Goal: Task Accomplishment & Management: Manage account settings

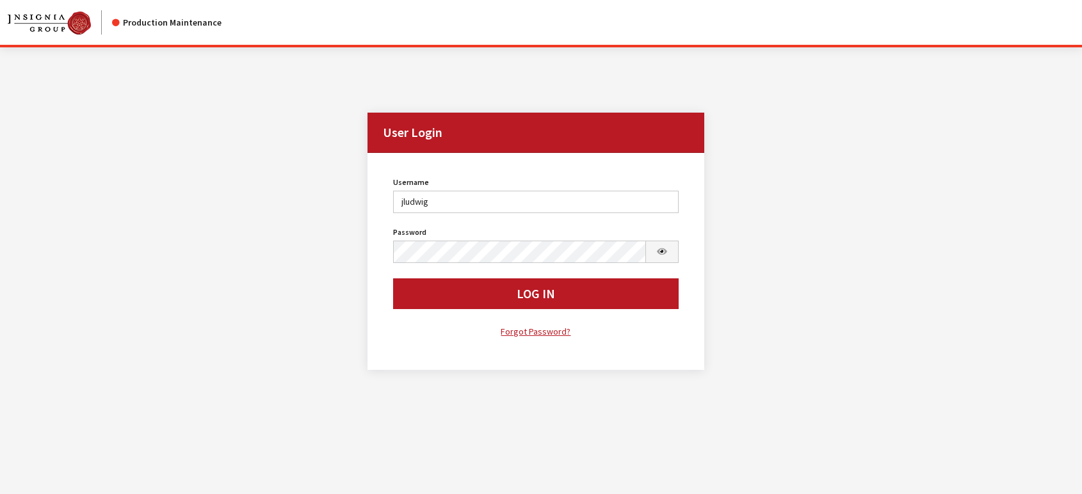
click at [465, 301] on button "Log In" at bounding box center [536, 294] width 286 height 31
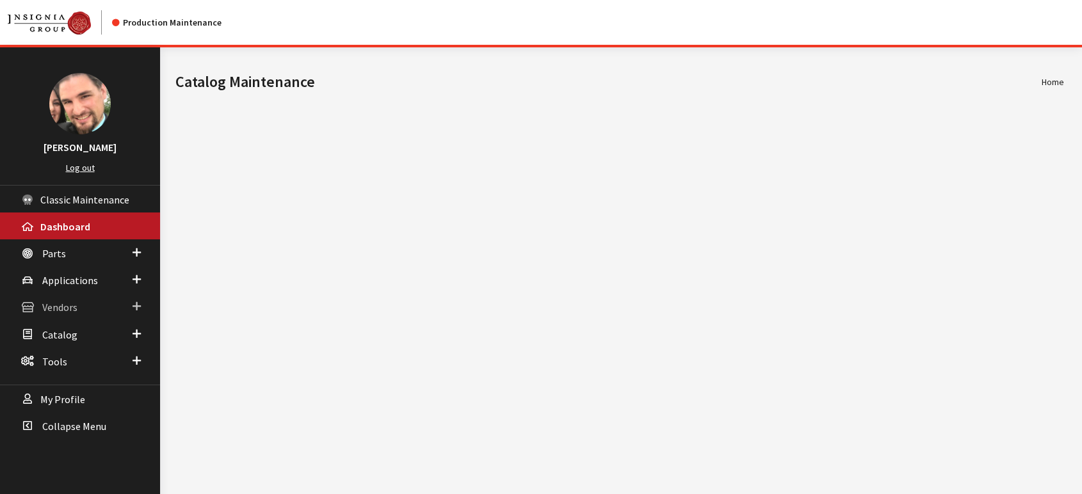
click at [64, 304] on span "Vendors" at bounding box center [59, 308] width 35 height 13
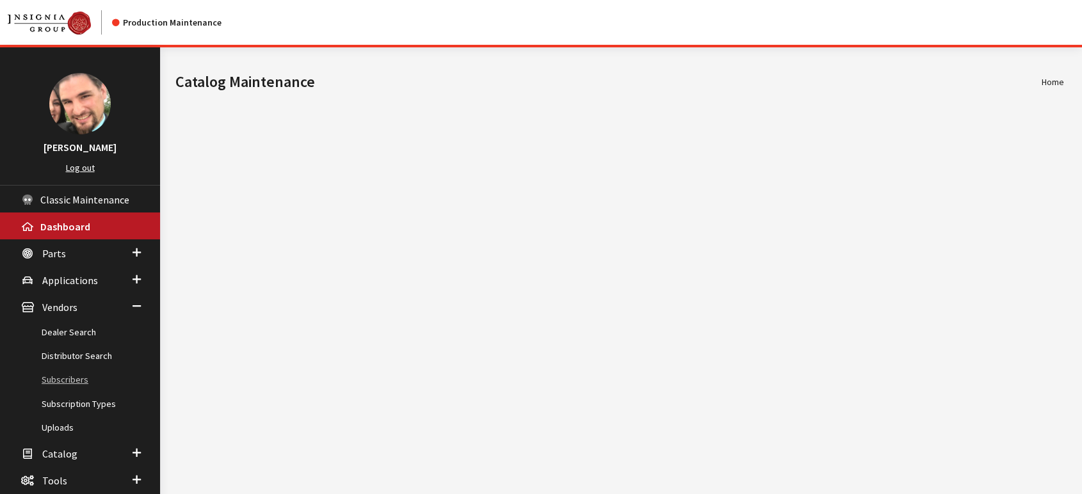
click at [66, 379] on link "Subscribers" at bounding box center [80, 380] width 160 height 24
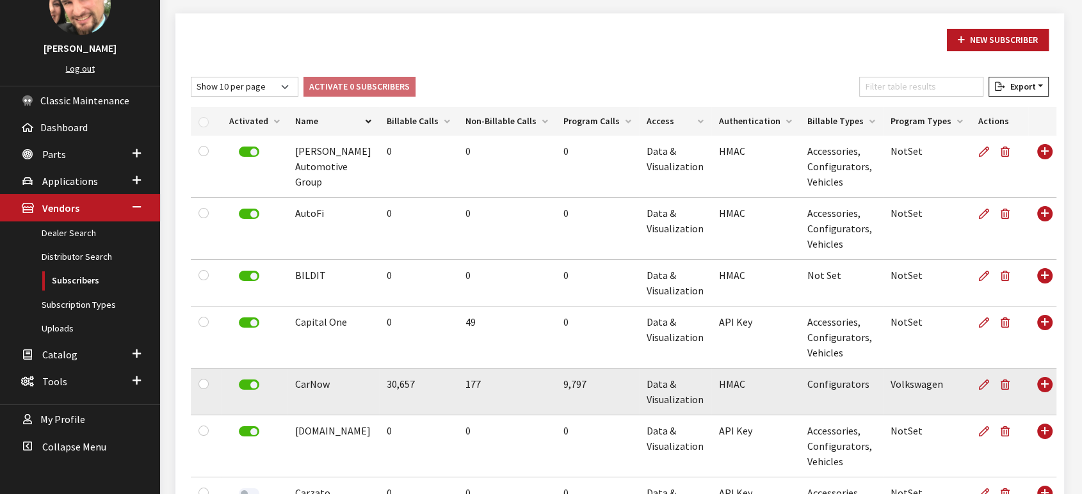
scroll to position [142, 0]
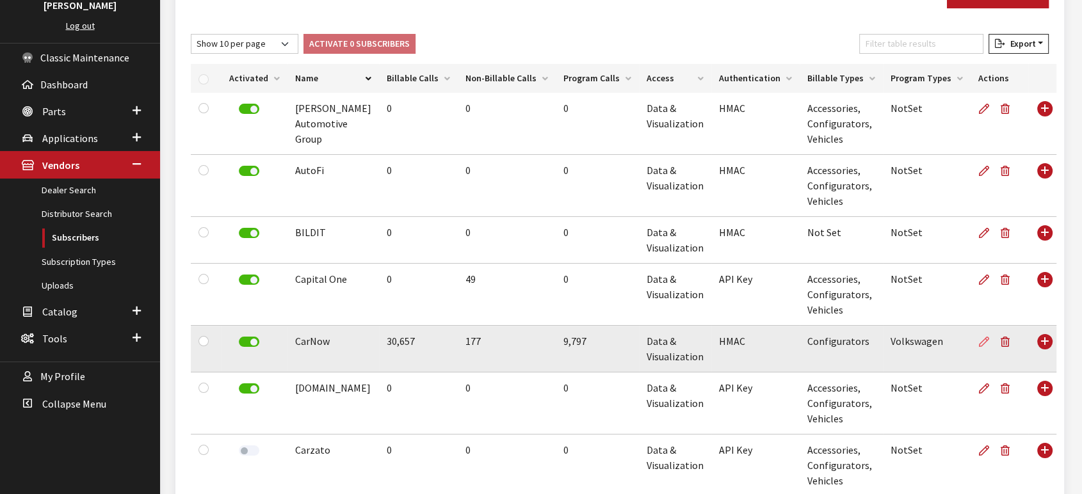
click at [979, 341] on icon at bounding box center [984, 342] width 10 height 10
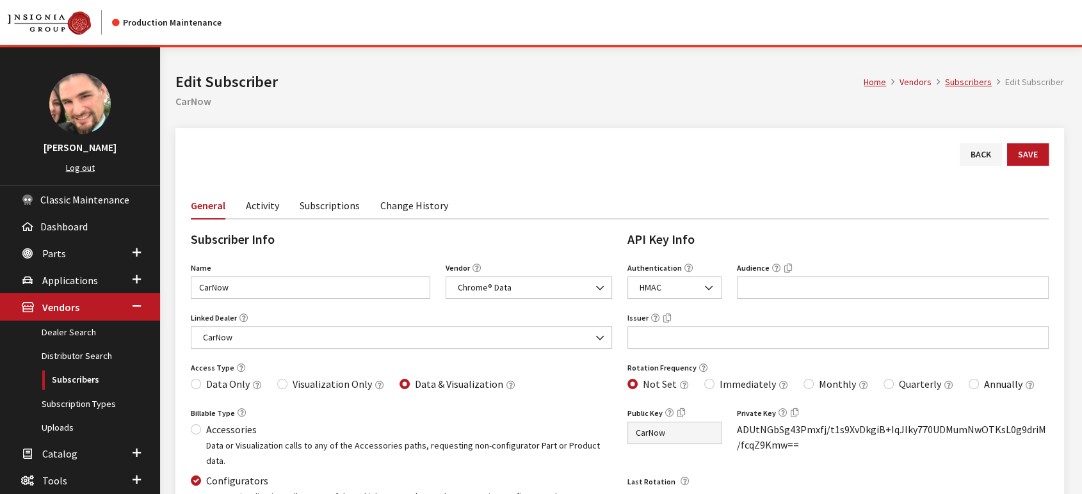
click at [264, 209] on link "Activity" at bounding box center [262, 204] width 33 height 27
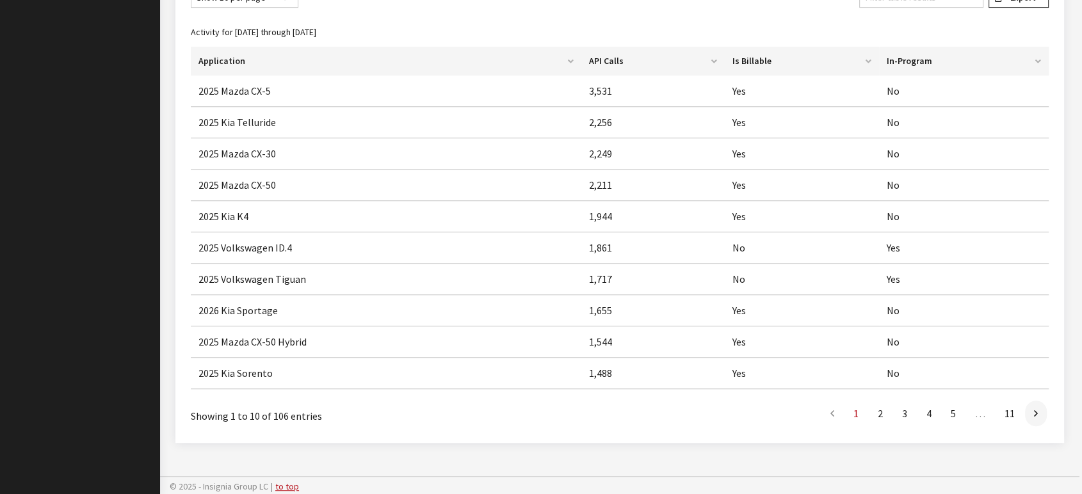
scroll to position [624, 0]
click at [878, 413] on link "2" at bounding box center [880, 413] width 23 height 26
click at [904, 412] on link "3" at bounding box center [904, 414] width 23 height 26
click at [928, 415] on link "4" at bounding box center [928, 414] width 23 height 26
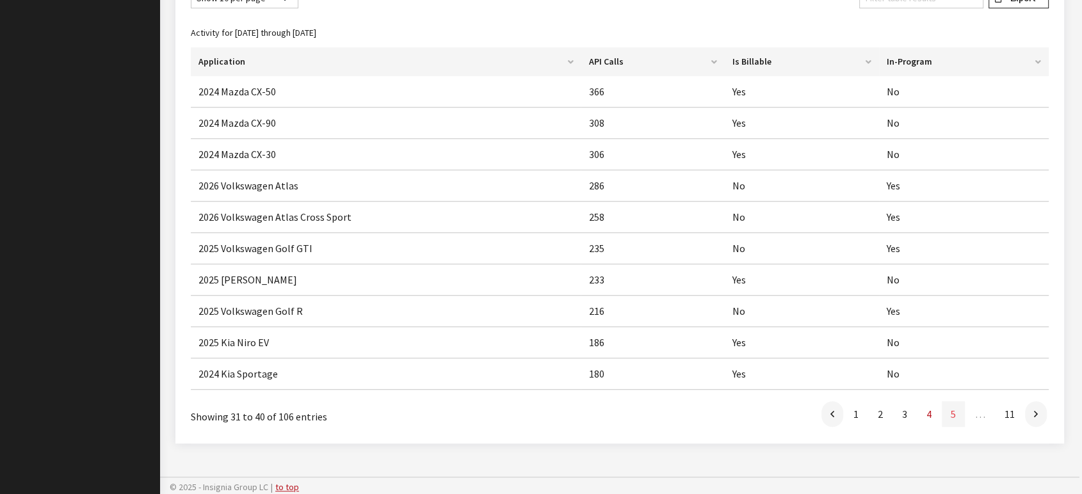
click at [955, 414] on link "5" at bounding box center [953, 414] width 23 height 26
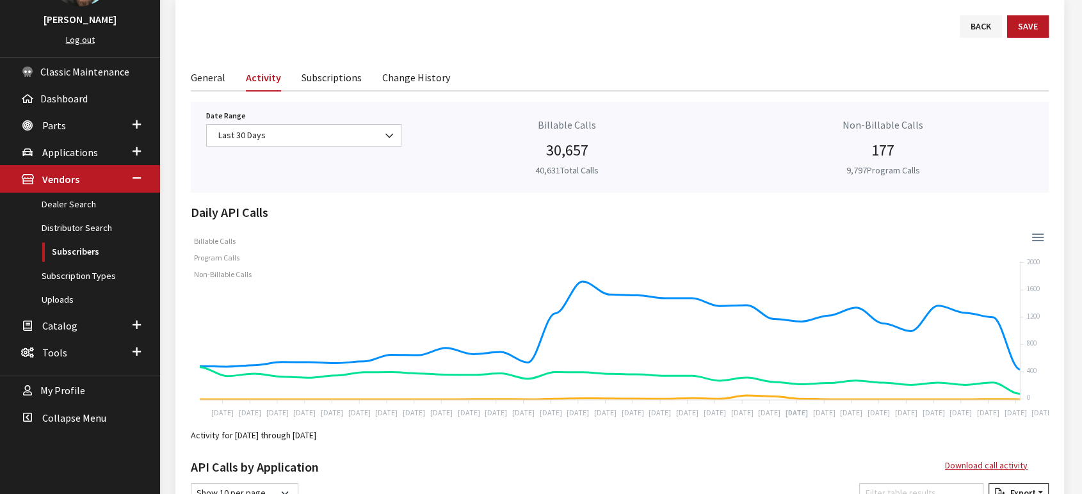
scroll to position [0, 0]
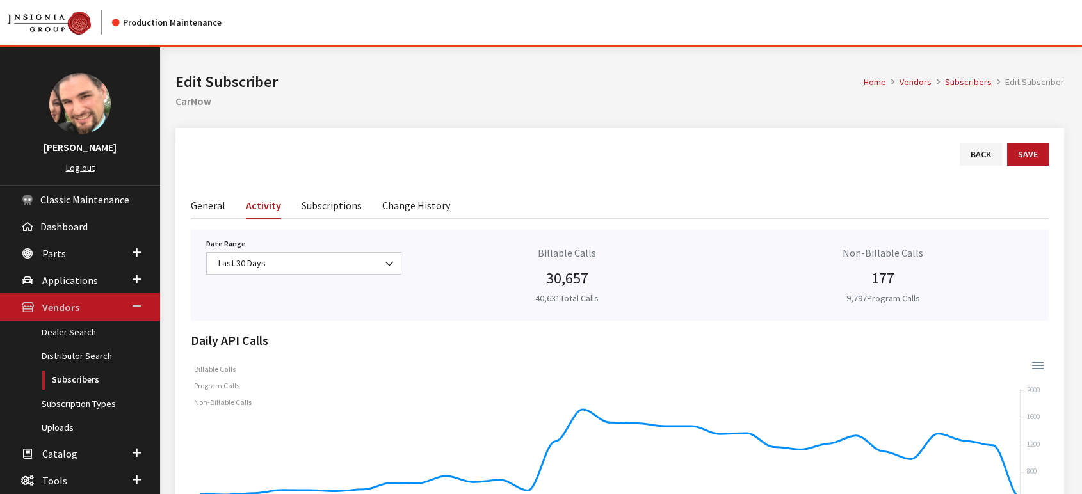
click at [69, 310] on span "Vendors" at bounding box center [60, 308] width 37 height 13
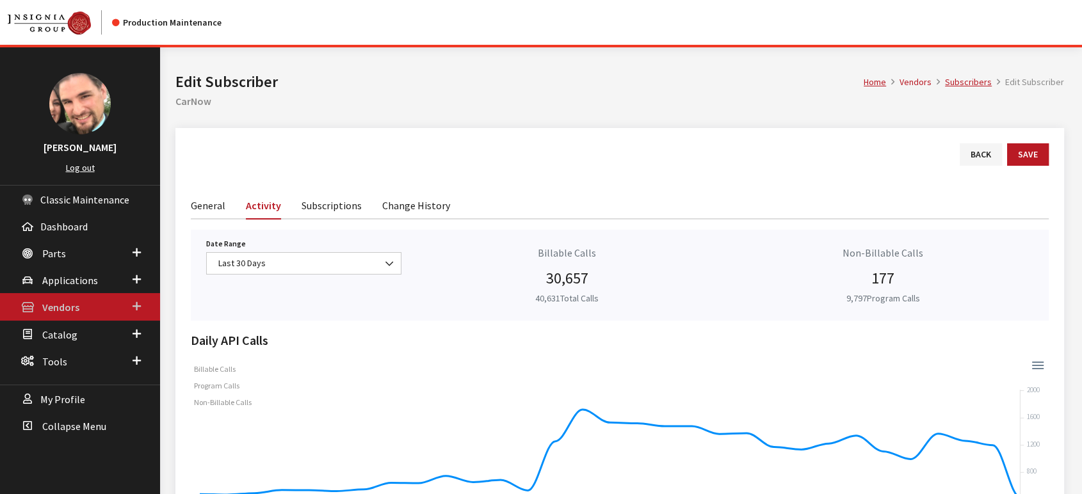
click at [69, 310] on span "Vendors" at bounding box center [60, 308] width 37 height 13
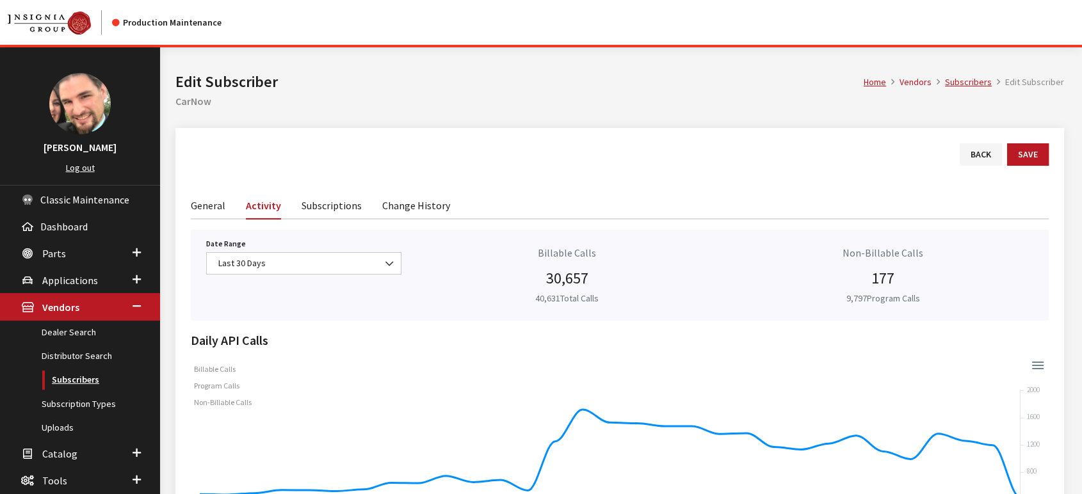
click at [72, 377] on link "Subscribers" at bounding box center [80, 380] width 160 height 24
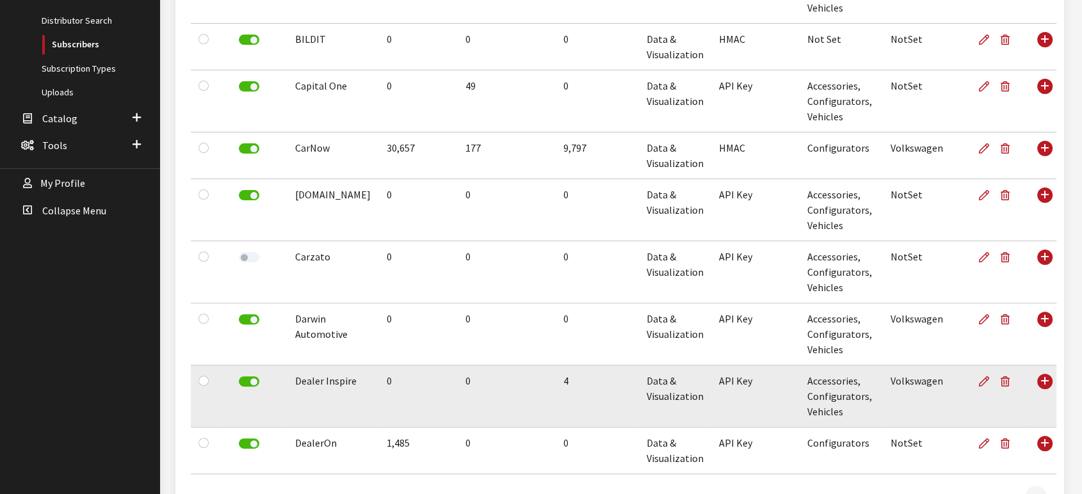
scroll to position [355, 0]
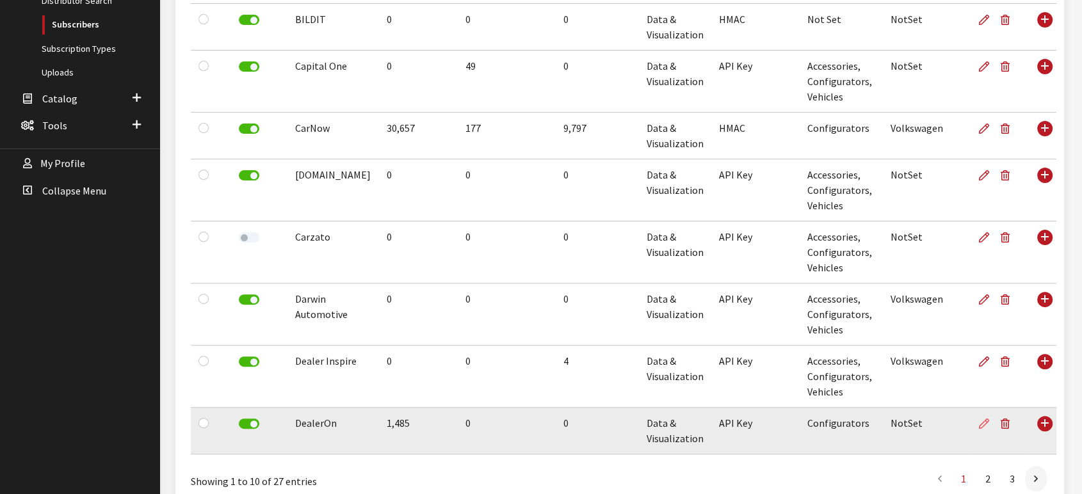
click at [979, 427] on icon at bounding box center [984, 424] width 10 height 10
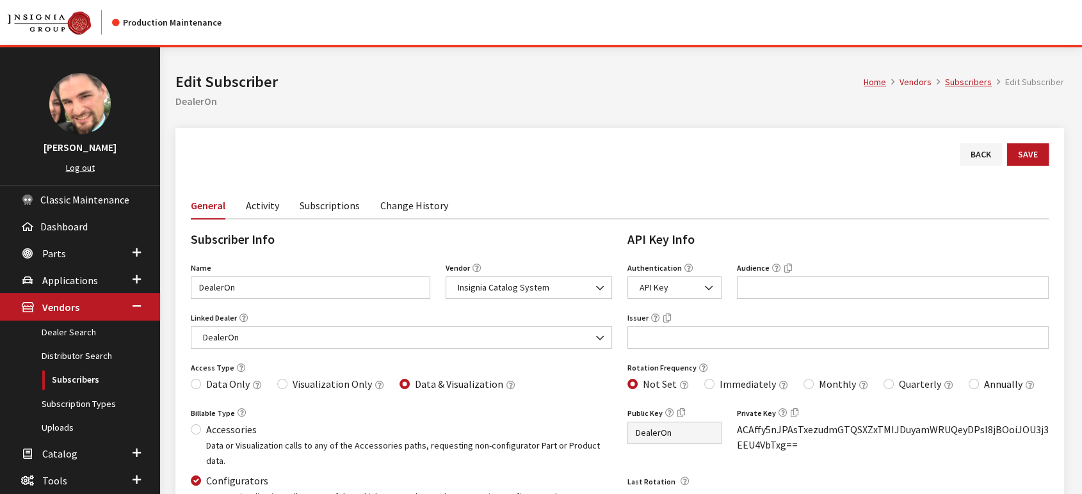
click at [266, 207] on link "Activity" at bounding box center [262, 204] width 33 height 27
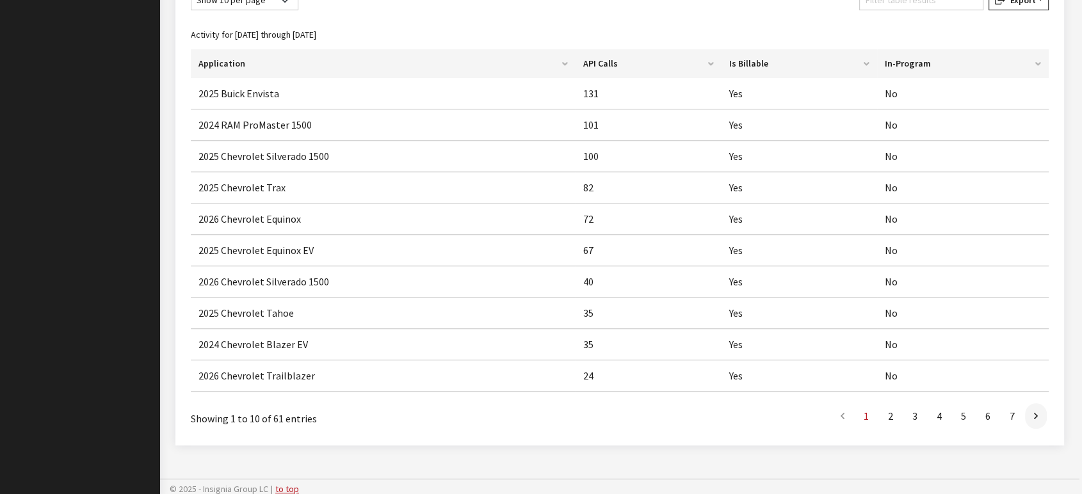
scroll to position [624, 0]
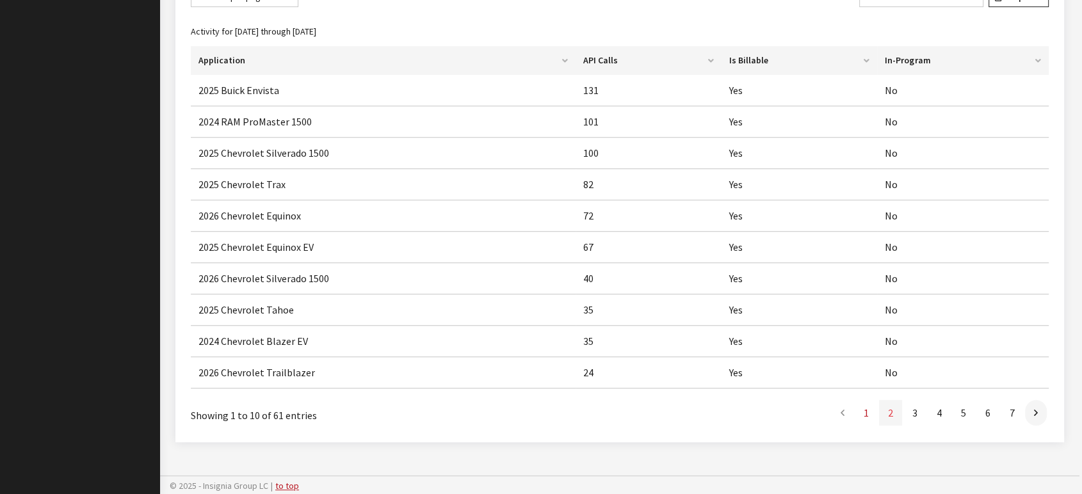
click at [889, 410] on link "2" at bounding box center [890, 413] width 23 height 26
click at [913, 408] on link "3" at bounding box center [914, 414] width 23 height 26
click at [942, 413] on link "4" at bounding box center [939, 414] width 23 height 26
click at [966, 414] on link "5" at bounding box center [963, 414] width 23 height 26
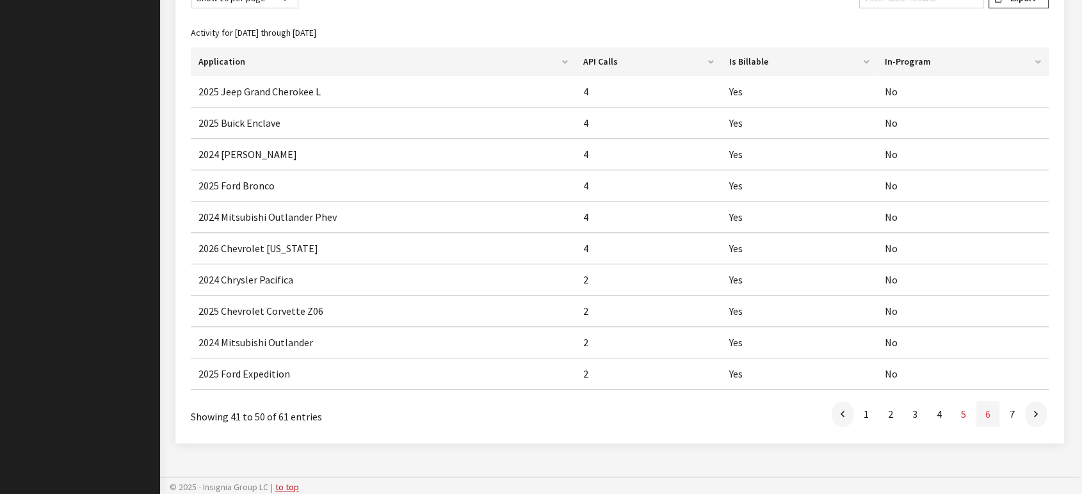
click at [997, 410] on link "6" at bounding box center [987, 414] width 23 height 26
click at [1012, 412] on link "7" at bounding box center [1012, 414] width 23 height 26
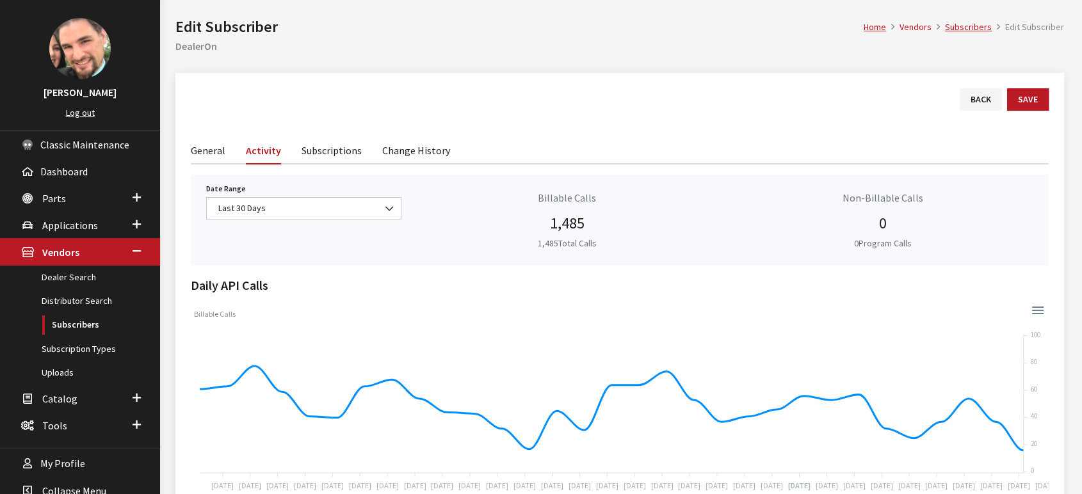
scroll to position [0, 0]
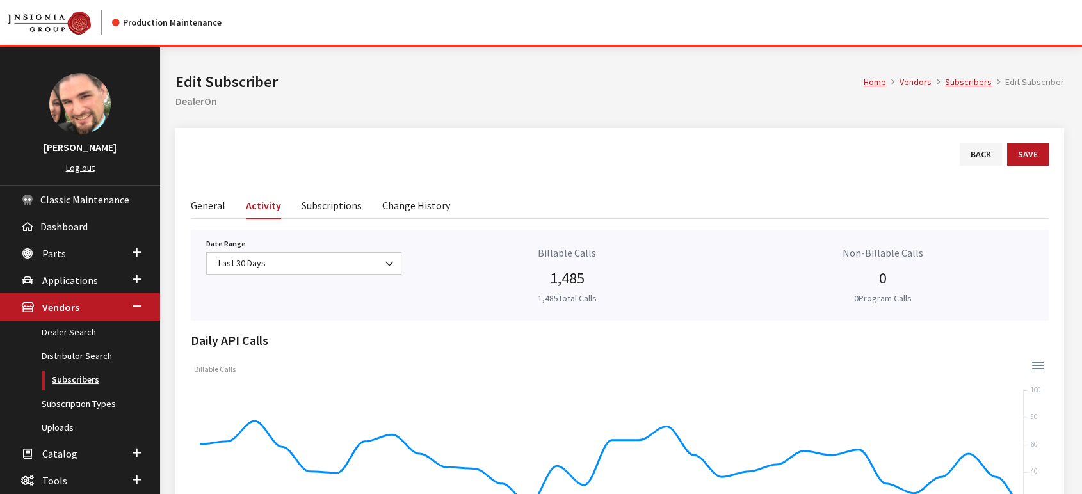
click at [70, 378] on link "Subscribers" at bounding box center [80, 380] width 160 height 24
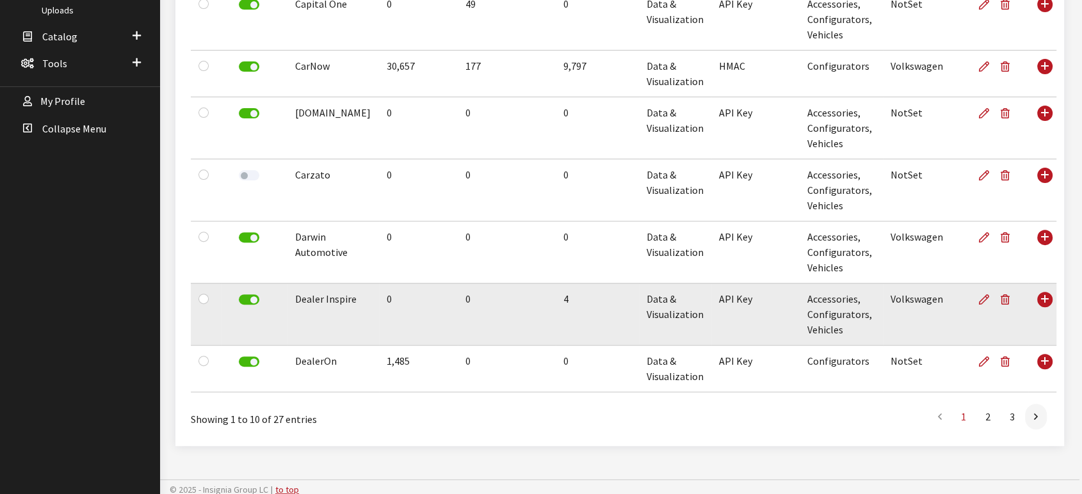
scroll to position [421, 0]
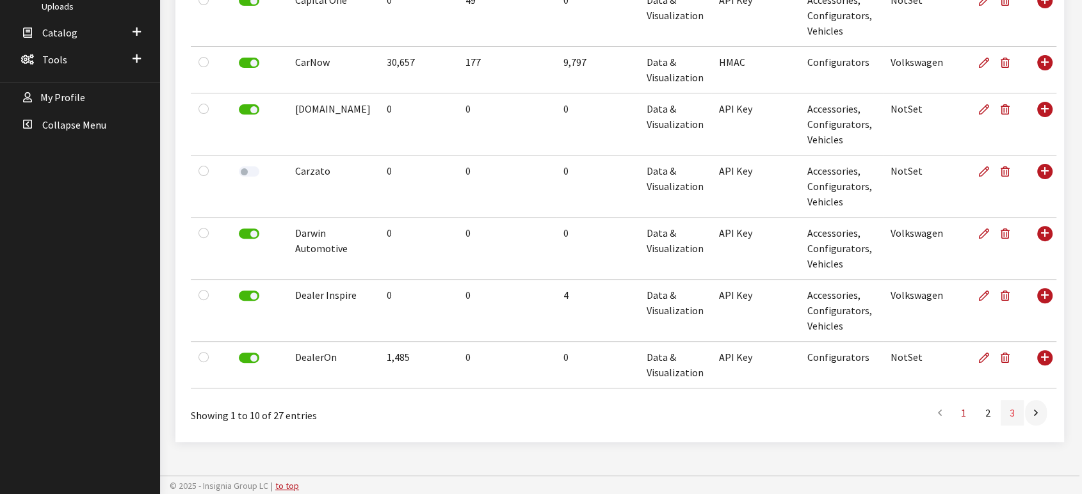
click at [1011, 414] on link "3" at bounding box center [1012, 413] width 23 height 26
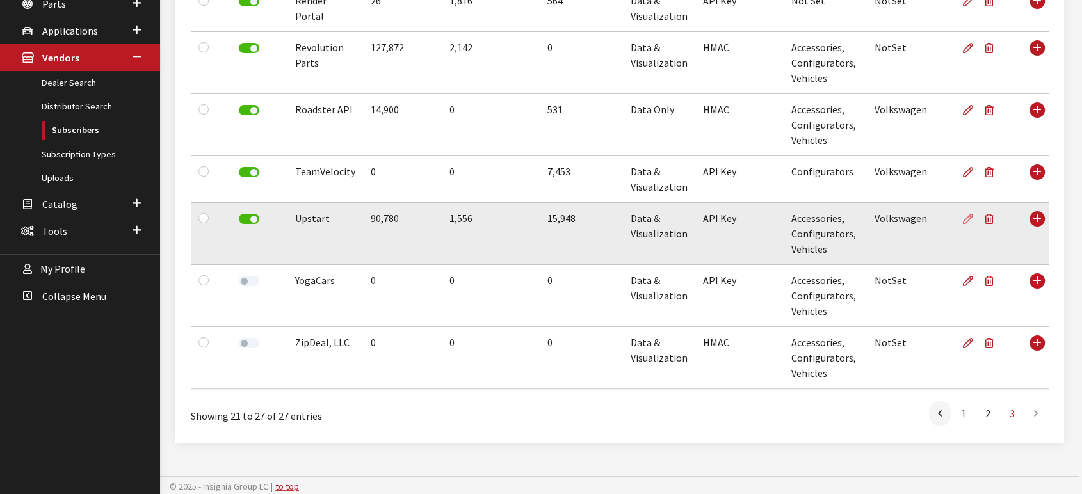
click at [963, 217] on icon at bounding box center [968, 219] width 10 height 10
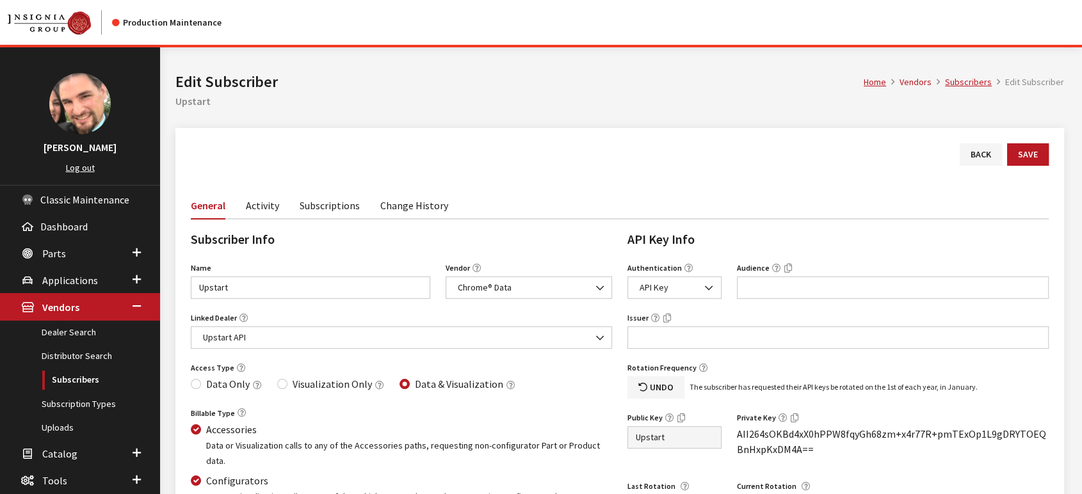
click at [260, 209] on link "Activity" at bounding box center [262, 204] width 33 height 27
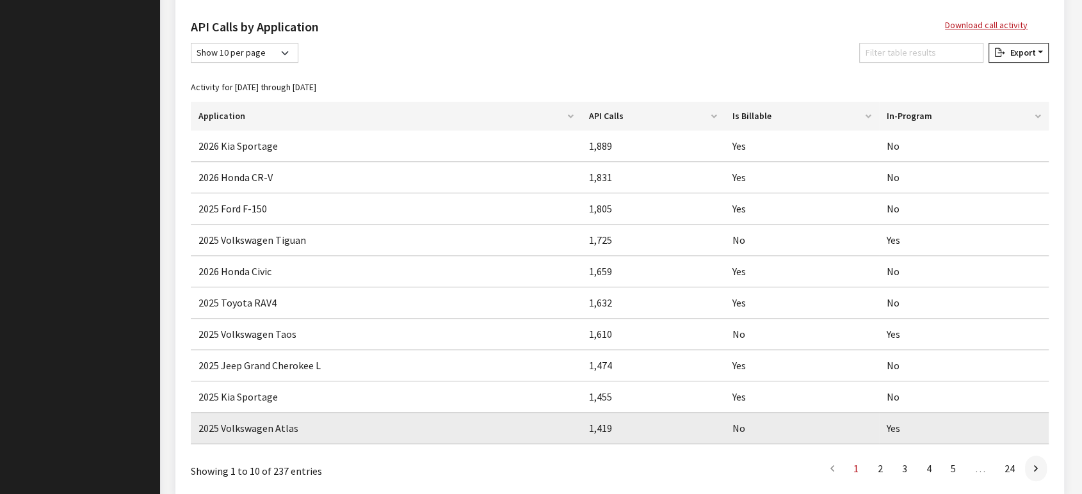
scroll to position [624, 0]
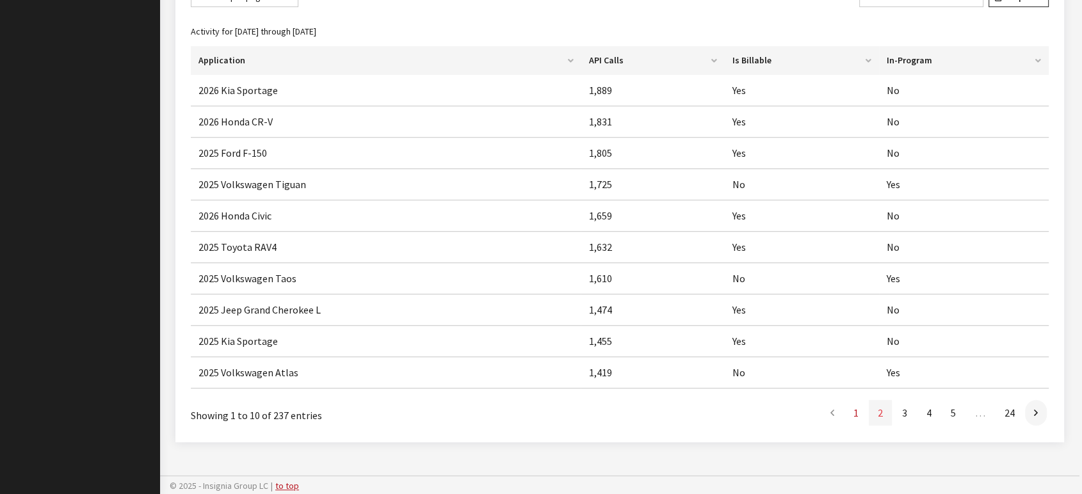
click at [882, 414] on link "2" at bounding box center [880, 413] width 23 height 26
click at [904, 412] on link "3" at bounding box center [904, 414] width 23 height 26
click at [929, 412] on link "4" at bounding box center [928, 414] width 23 height 26
click at [953, 414] on link "5" at bounding box center [953, 414] width 23 height 26
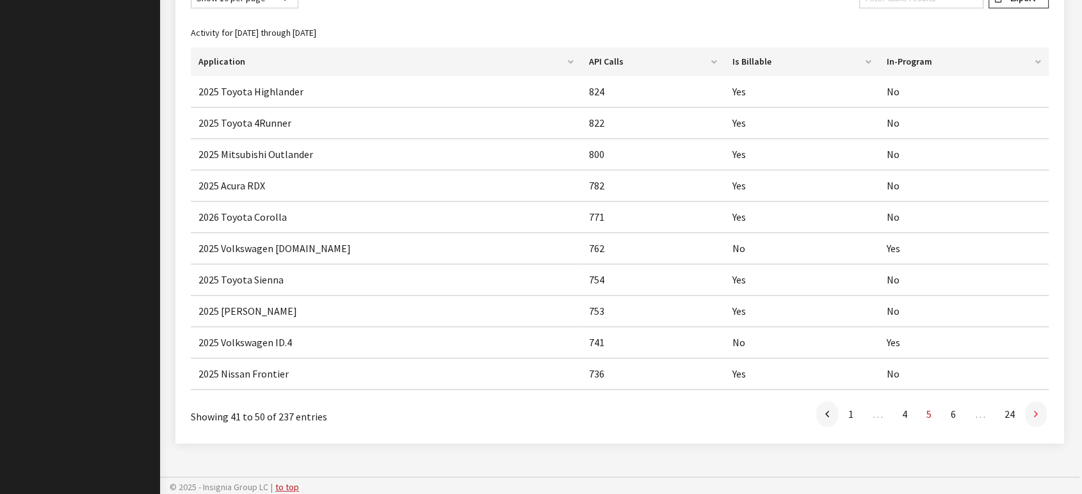
click at [1037, 414] on icon at bounding box center [1036, 415] width 4 height 10
click at [953, 413] on link "7" at bounding box center [953, 414] width 23 height 26
click at [1035, 412] on icon at bounding box center [1036, 415] width 4 height 10
click at [951, 414] on link "9" at bounding box center [953, 414] width 23 height 26
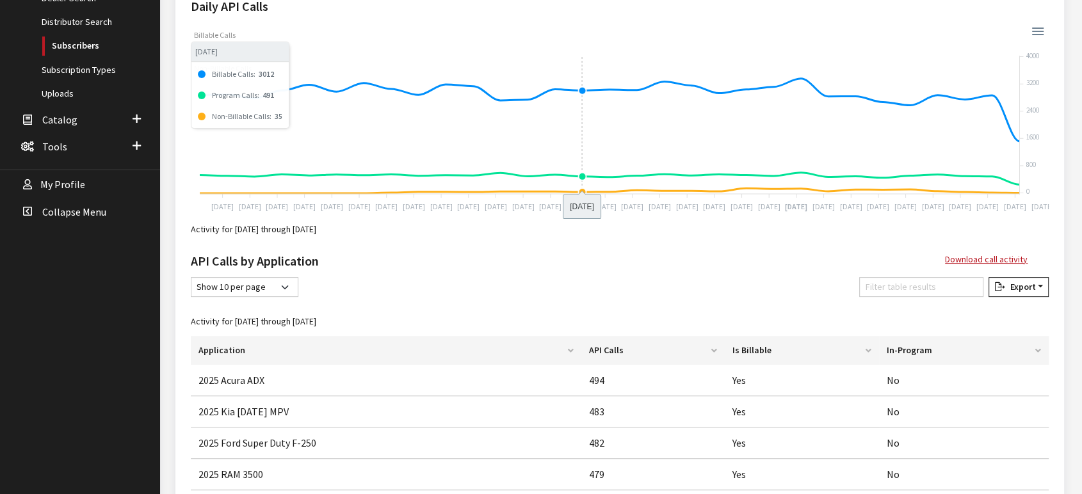
scroll to position [0, 0]
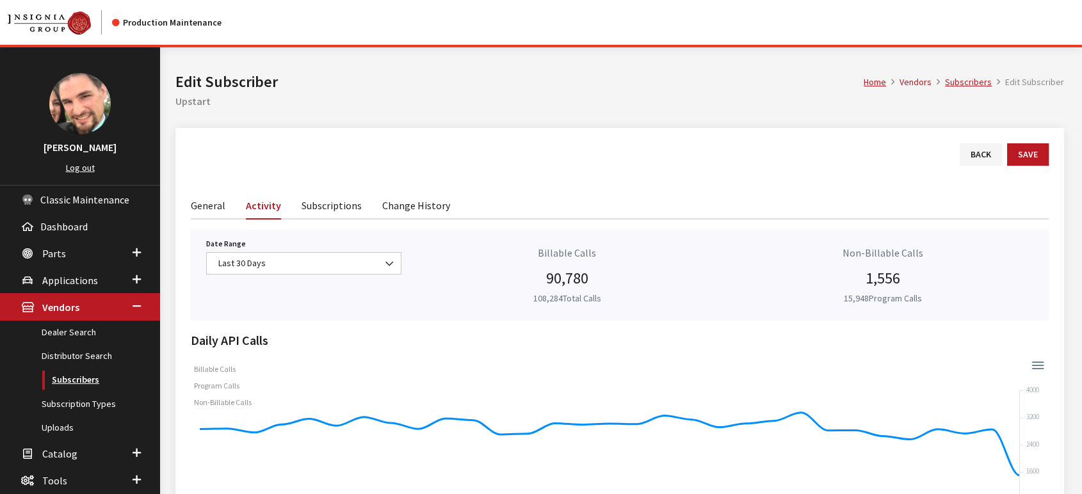
click at [69, 376] on link "Subscribers" at bounding box center [80, 380] width 160 height 24
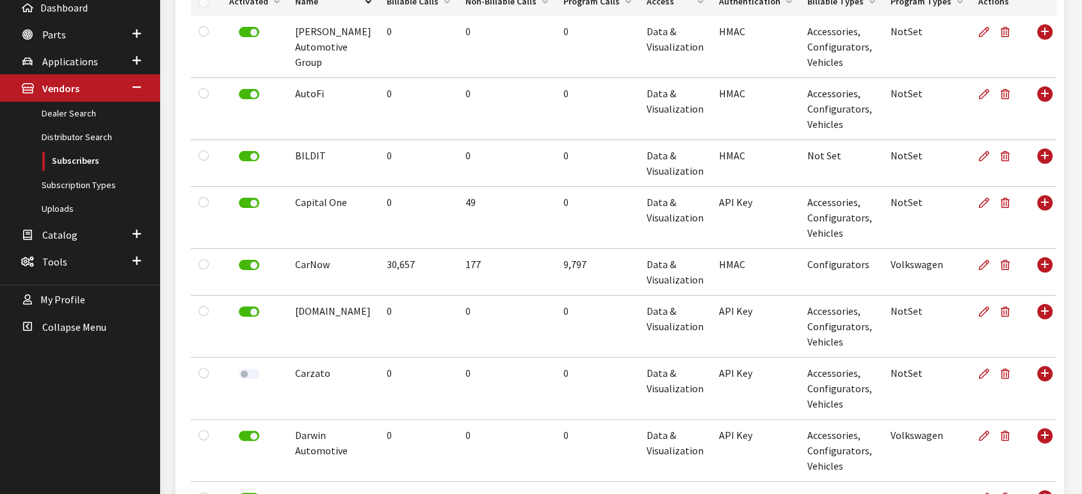
scroll to position [421, 0]
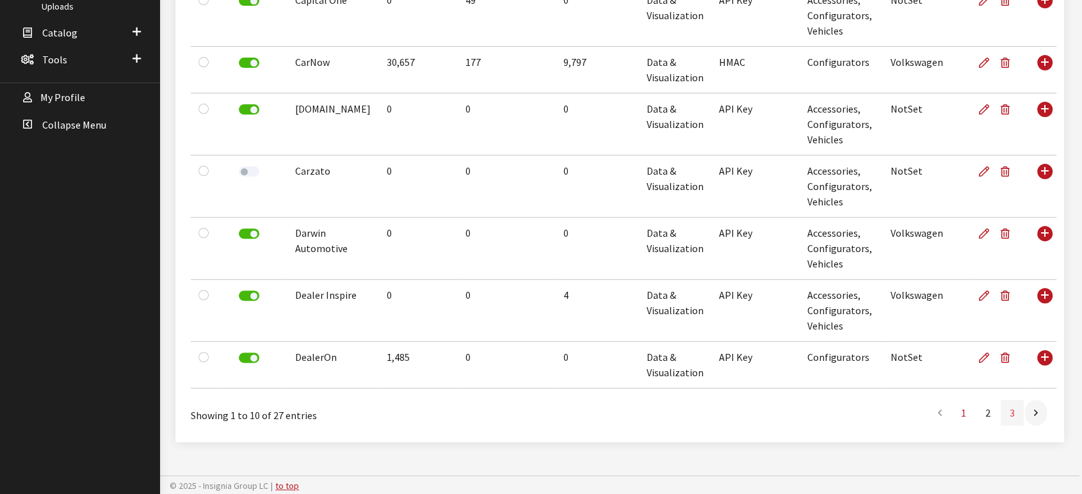
click at [1012, 412] on link "3" at bounding box center [1012, 413] width 23 height 26
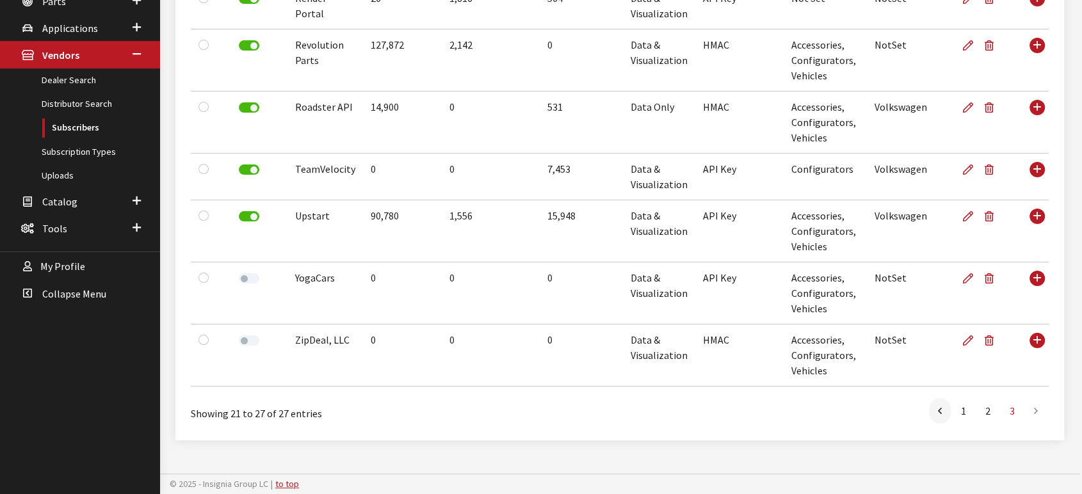
scroll to position [250, 0]
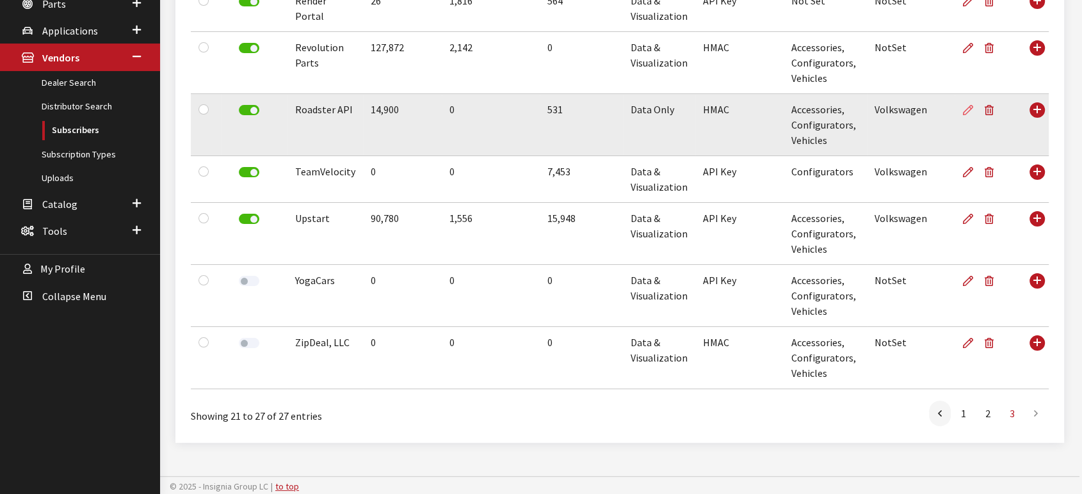
click at [963, 111] on icon at bounding box center [968, 111] width 10 height 10
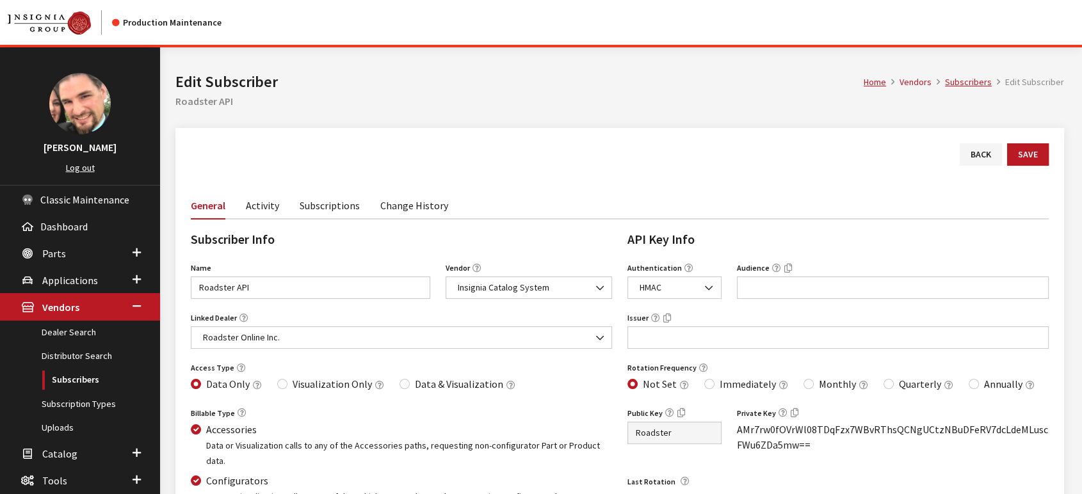
click at [266, 207] on link "Activity" at bounding box center [262, 204] width 33 height 27
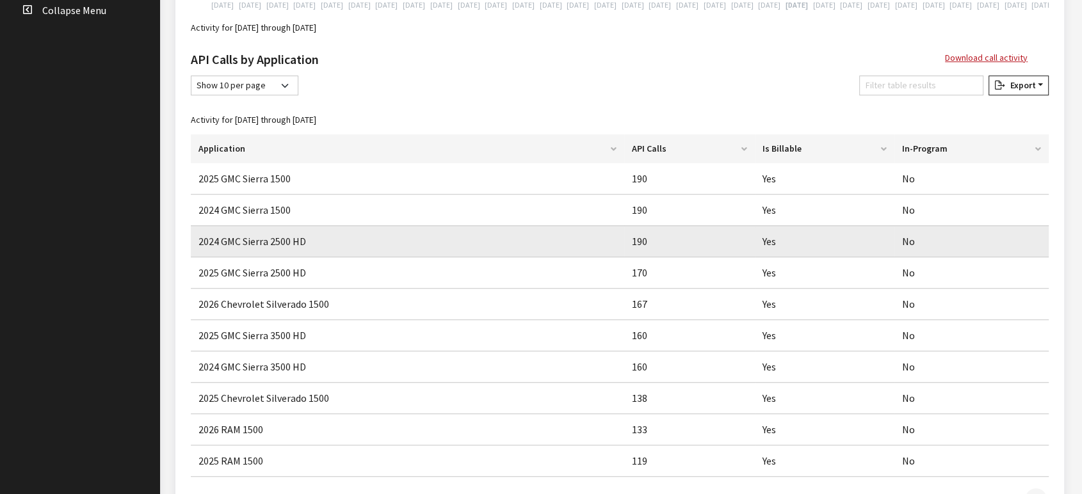
scroll to position [569, 0]
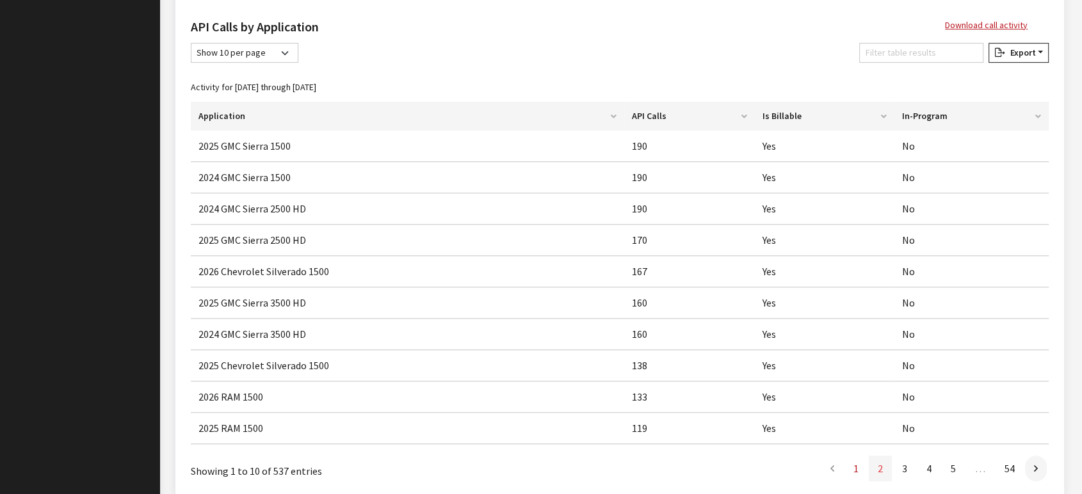
click at [880, 465] on link "2" at bounding box center [880, 469] width 23 height 26
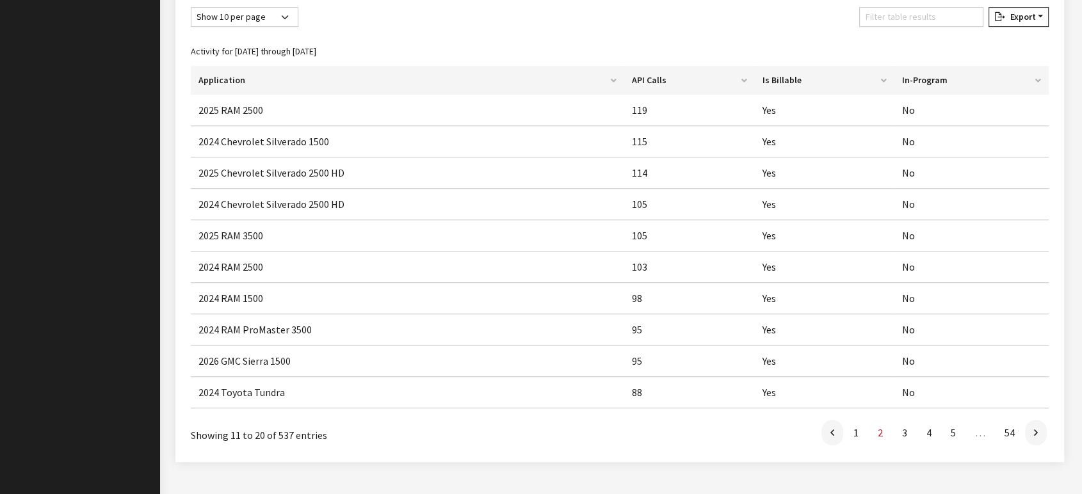
scroll to position [624, 0]
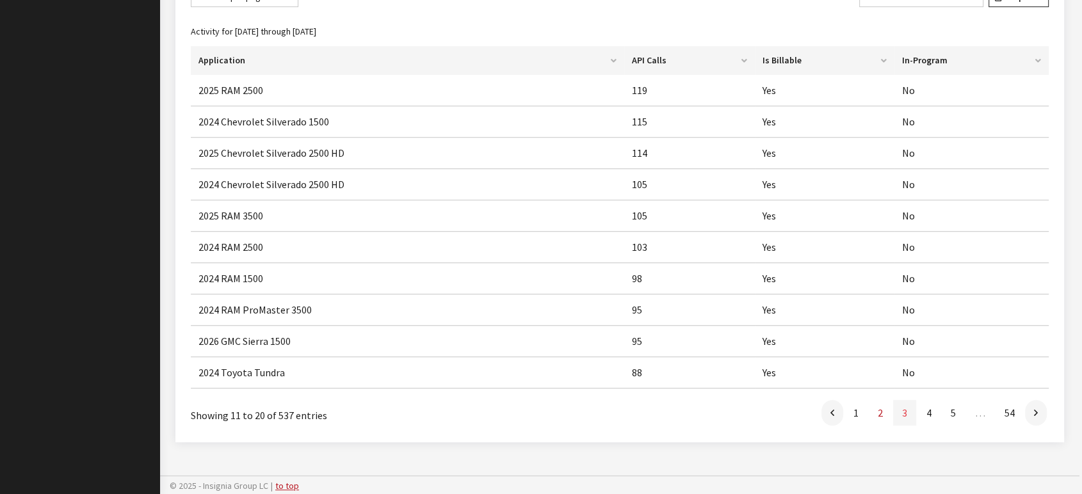
click at [905, 414] on link "3" at bounding box center [904, 413] width 23 height 26
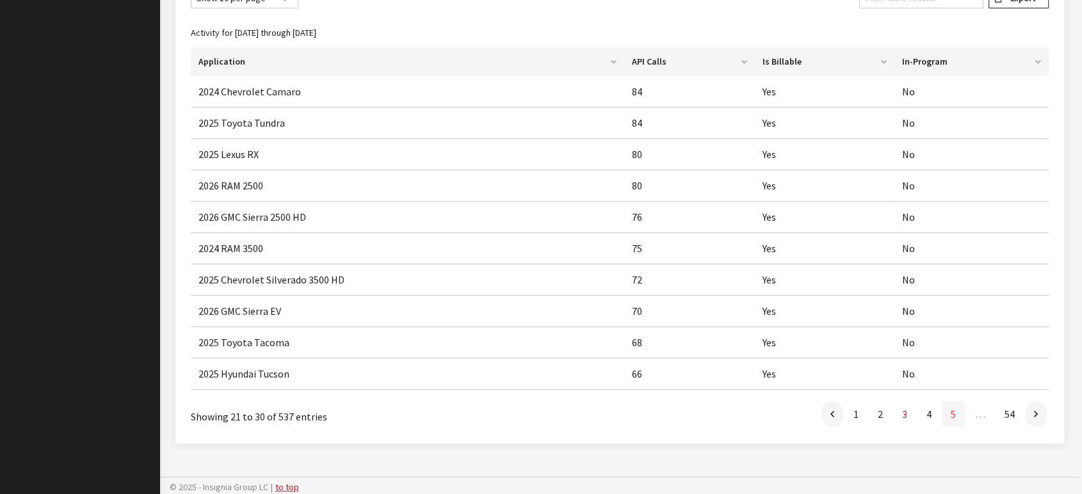
click at [952, 416] on link "5" at bounding box center [953, 414] width 23 height 26
click at [1005, 416] on link "54" at bounding box center [1010, 414] width 28 height 26
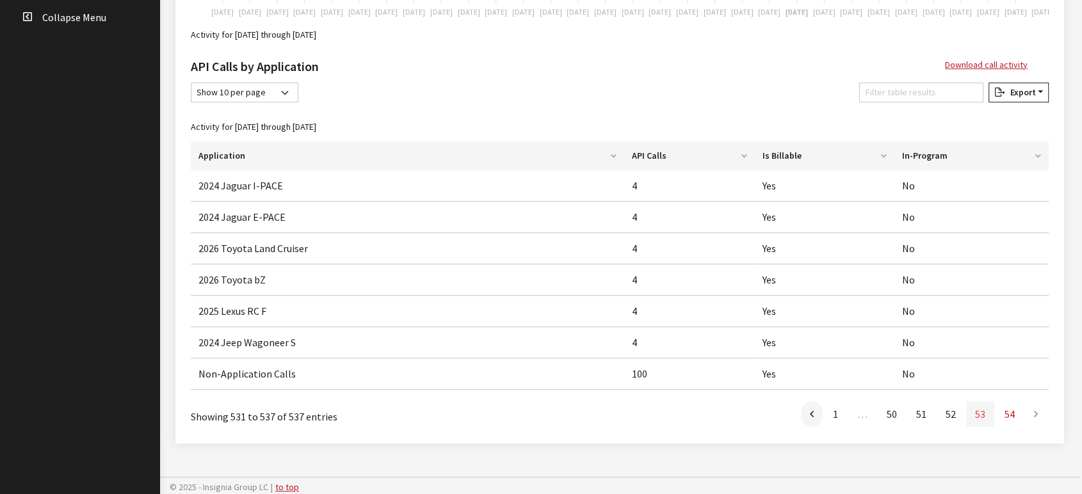
click at [981, 414] on link "53" at bounding box center [980, 414] width 28 height 26
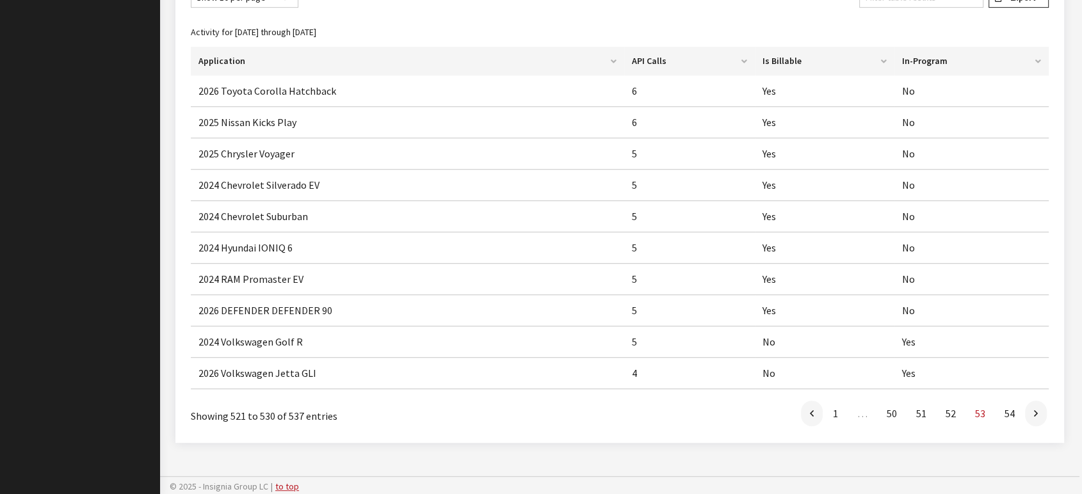
scroll to position [624, 0]
click at [952, 416] on link "52" at bounding box center [951, 413] width 28 height 26
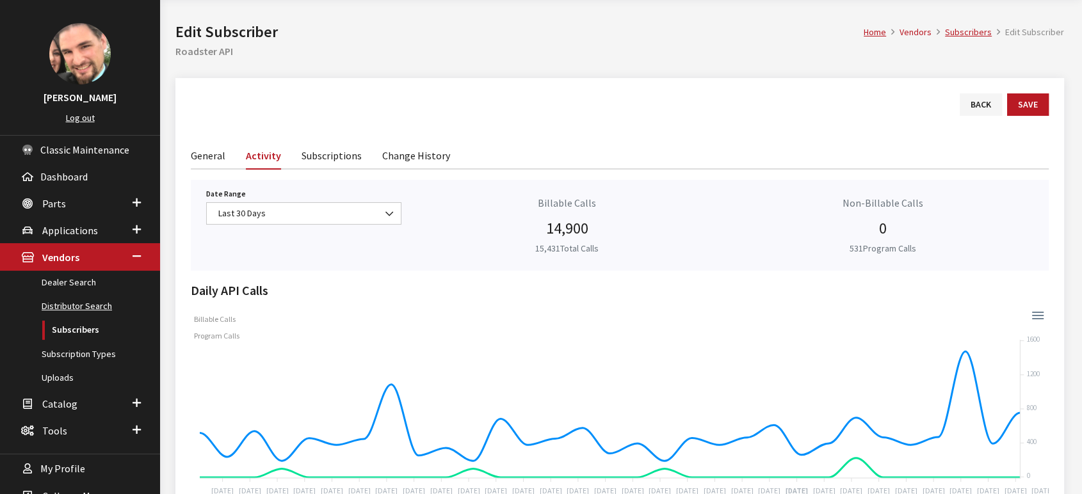
scroll to position [71, 0]
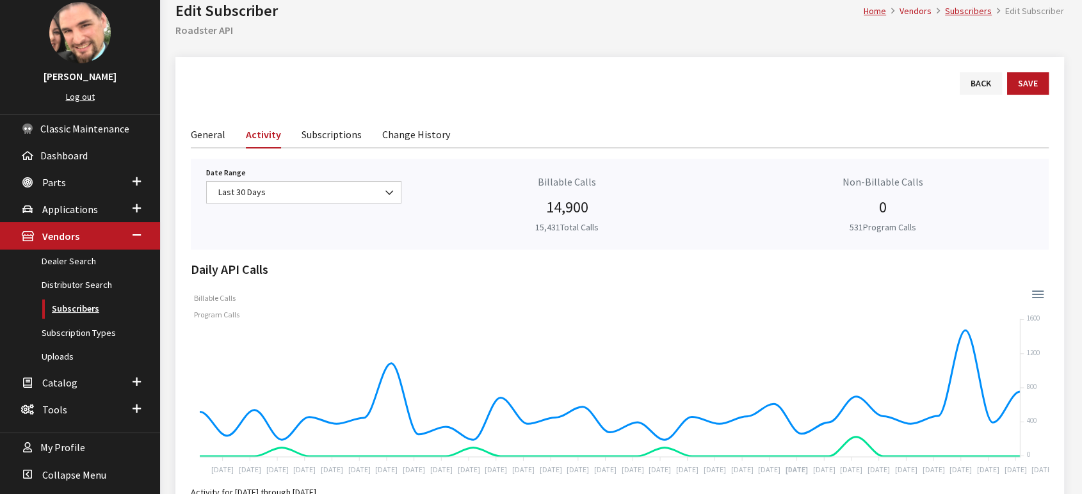
click at [77, 310] on link "Subscribers" at bounding box center [80, 309] width 160 height 24
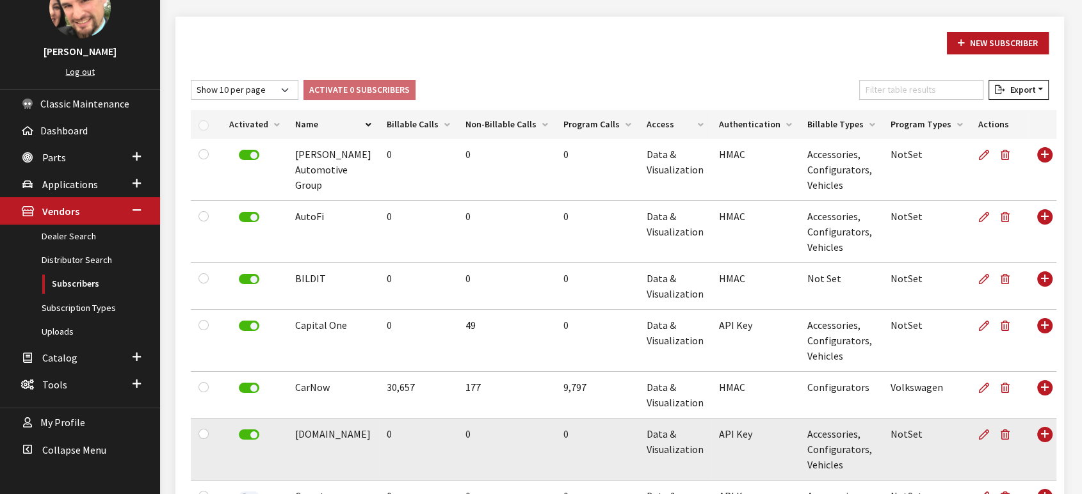
scroll to position [142, 0]
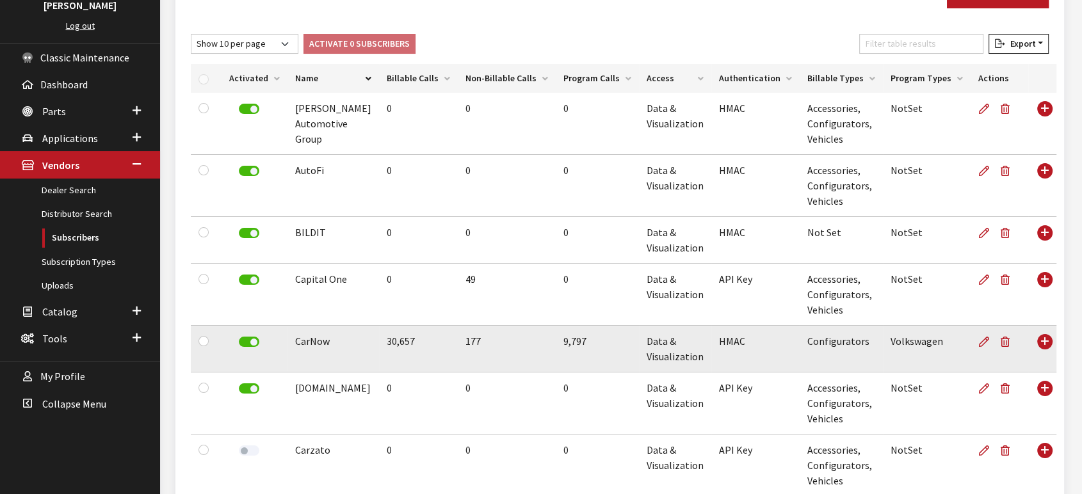
click at [296, 337] on td "CarNow" at bounding box center [333, 349] width 92 height 47
click at [979, 342] on icon at bounding box center [984, 342] width 10 height 10
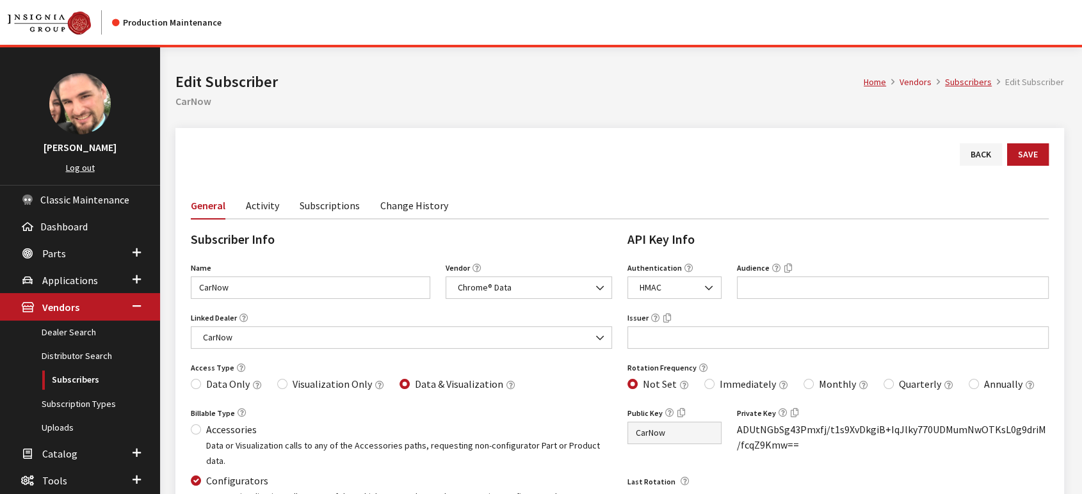
click at [250, 208] on link "Activity" at bounding box center [262, 204] width 33 height 27
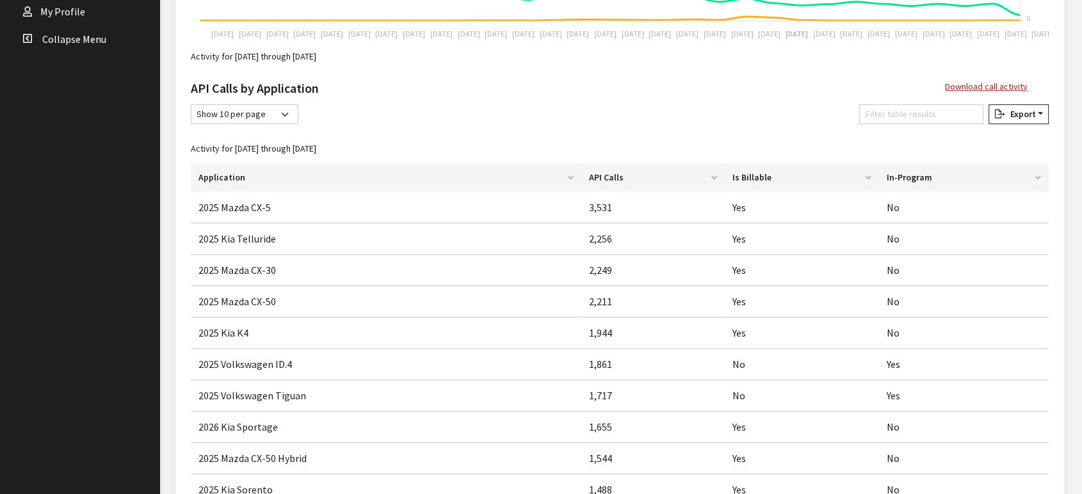
scroll to position [339, 0]
